Goal: Information Seeking & Learning: Learn about a topic

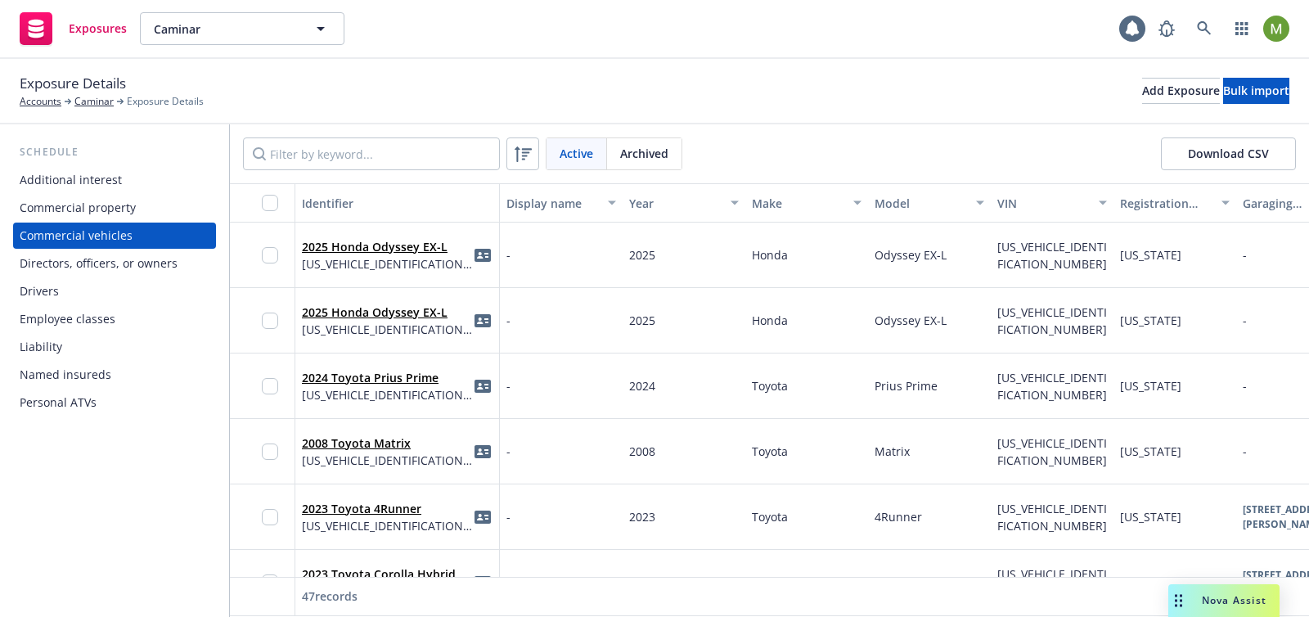
click at [90, 93] on span "Exposure Details" at bounding box center [73, 83] width 106 height 21
click at [90, 100] on link "Caminar" at bounding box center [93, 101] width 39 height 15
